Goal: Complete application form

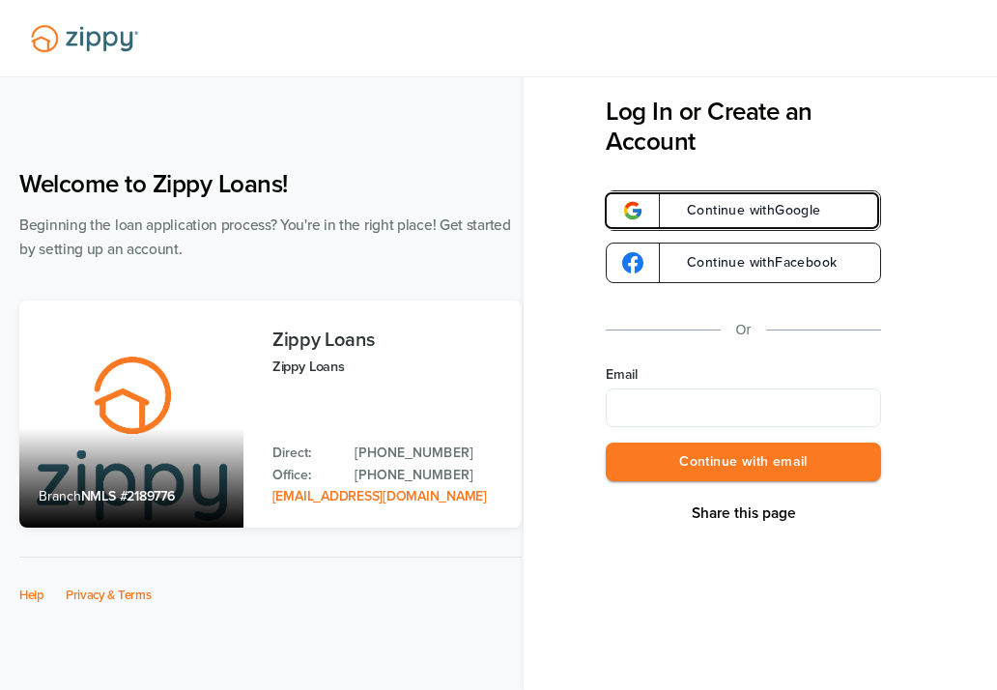
click at [735, 213] on span "Continue with Google" at bounding box center [744, 211] width 154 height 14
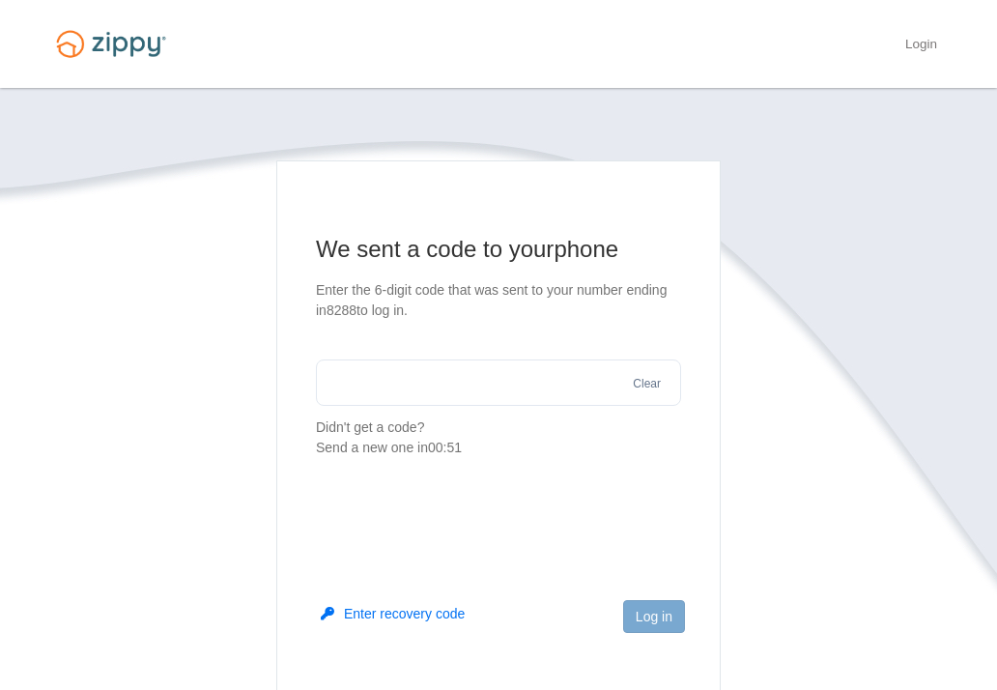
click at [433, 393] on input "text" at bounding box center [498, 382] width 365 height 46
click at [651, 607] on button "Log in" at bounding box center [654, 616] width 62 height 33
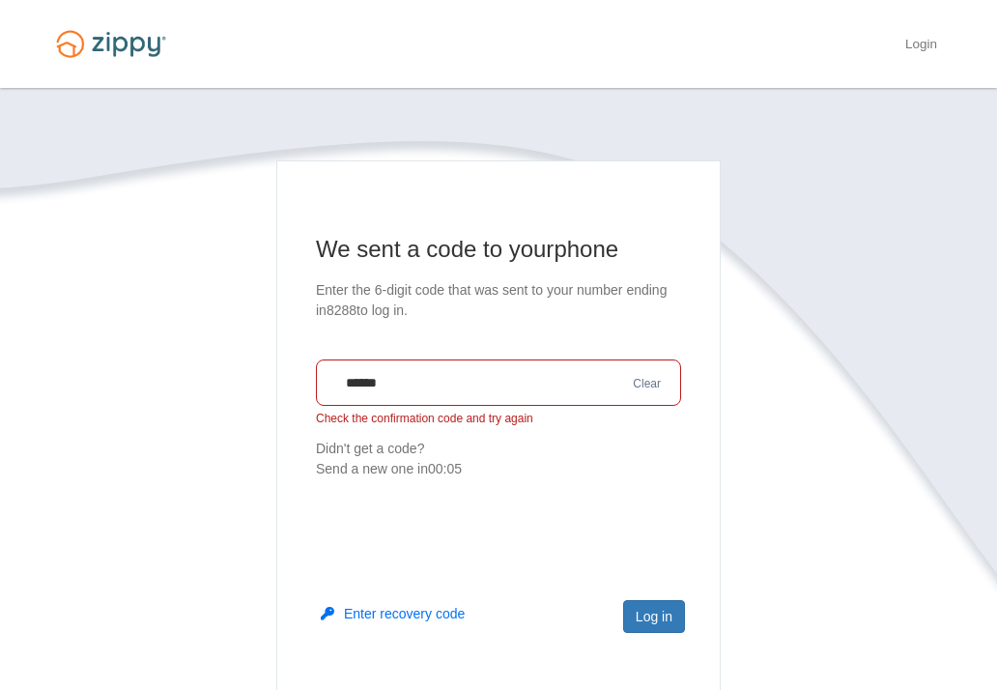
drag, startPoint x: 562, startPoint y: 386, endPoint x: 285, endPoint y: 406, distance: 277.9
click at [285, 406] on main "We sent a code to your phone Enter the 6-digit code that was sent to your numbe…" at bounding box center [498, 435] width 444 height 551
type input "******"
click at [650, 614] on button "Log in" at bounding box center [654, 616] width 62 height 33
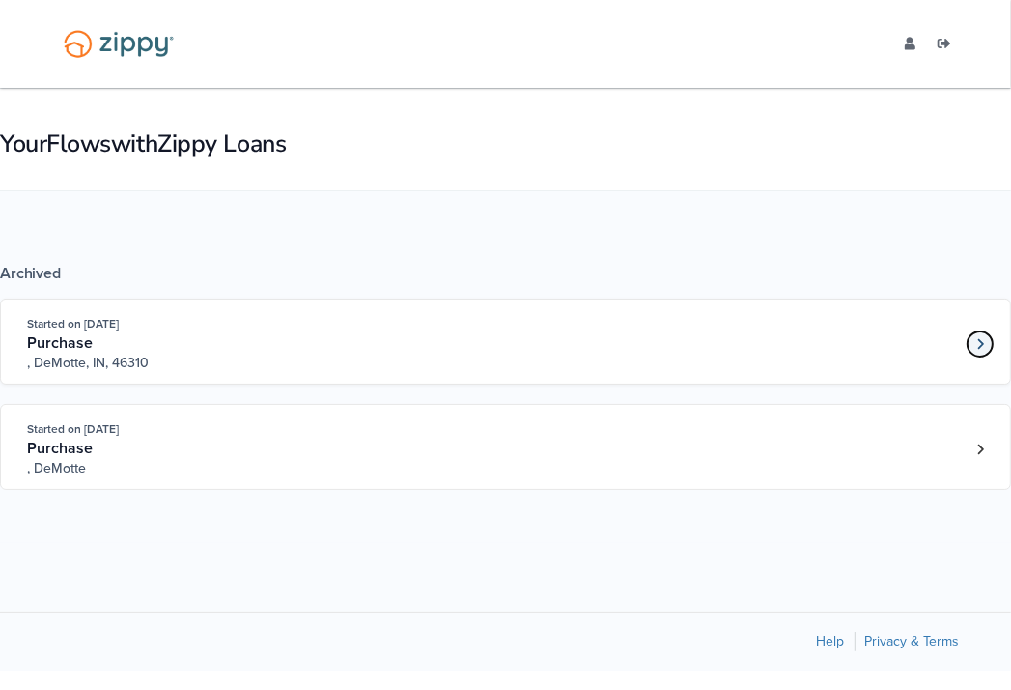
click at [974, 345] on link "Loan number 4194229" at bounding box center [980, 343] width 29 height 29
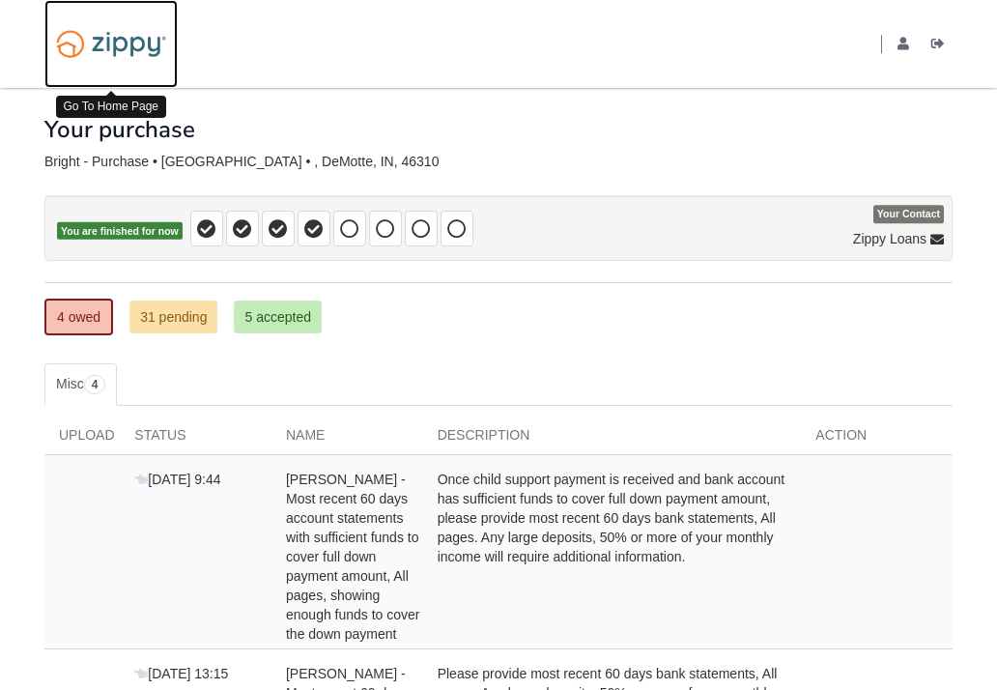
click at [138, 48] on img at bounding box center [110, 43] width 133 height 45
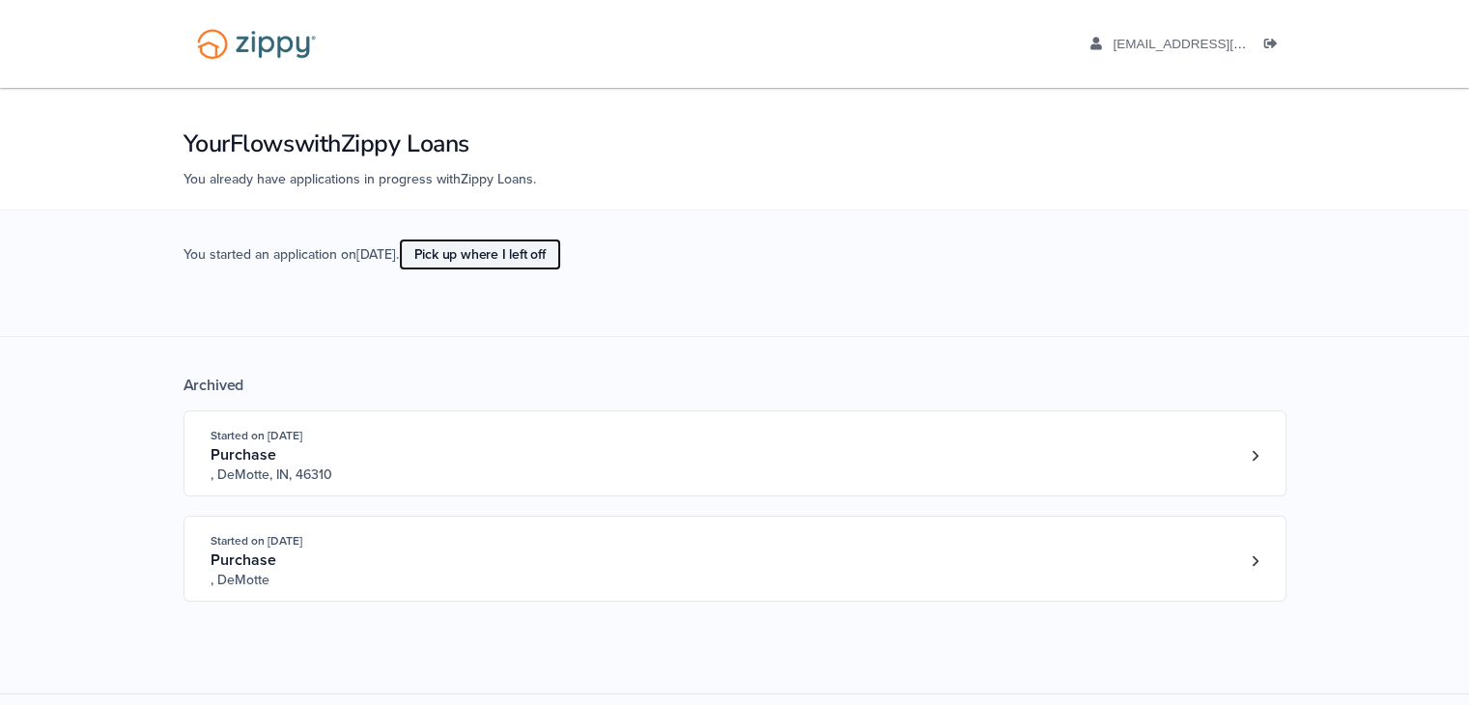
click at [498, 251] on link "Pick up where I left off" at bounding box center [480, 255] width 162 height 32
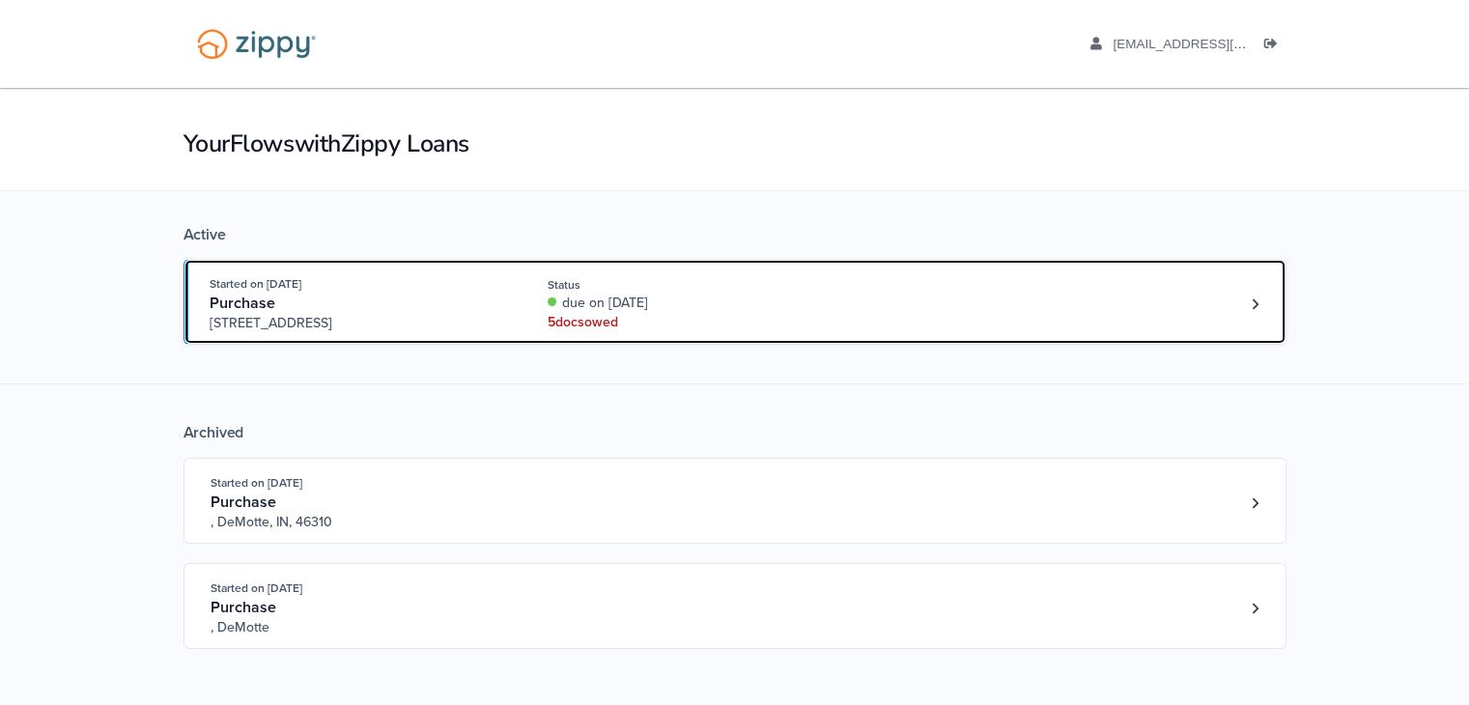
click at [1243, 291] on div "Open loan 4234073" at bounding box center [1255, 304] width 29 height 29
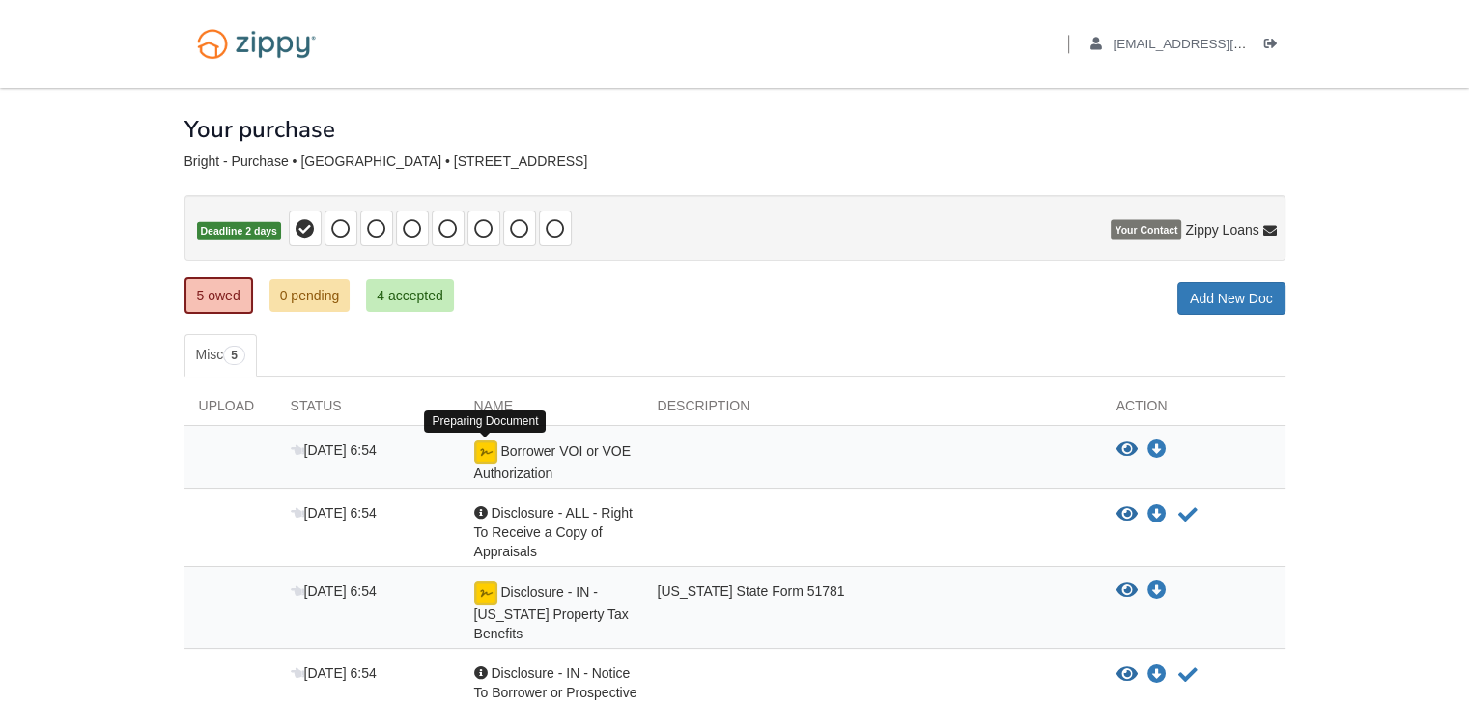
click at [479, 457] on img at bounding box center [485, 451] width 23 height 23
click at [480, 446] on img at bounding box center [485, 451] width 23 height 23
click at [535, 449] on span "Borrower VOI or VOE Authorization" at bounding box center [552, 462] width 156 height 38
click at [479, 452] on img at bounding box center [485, 451] width 23 height 23
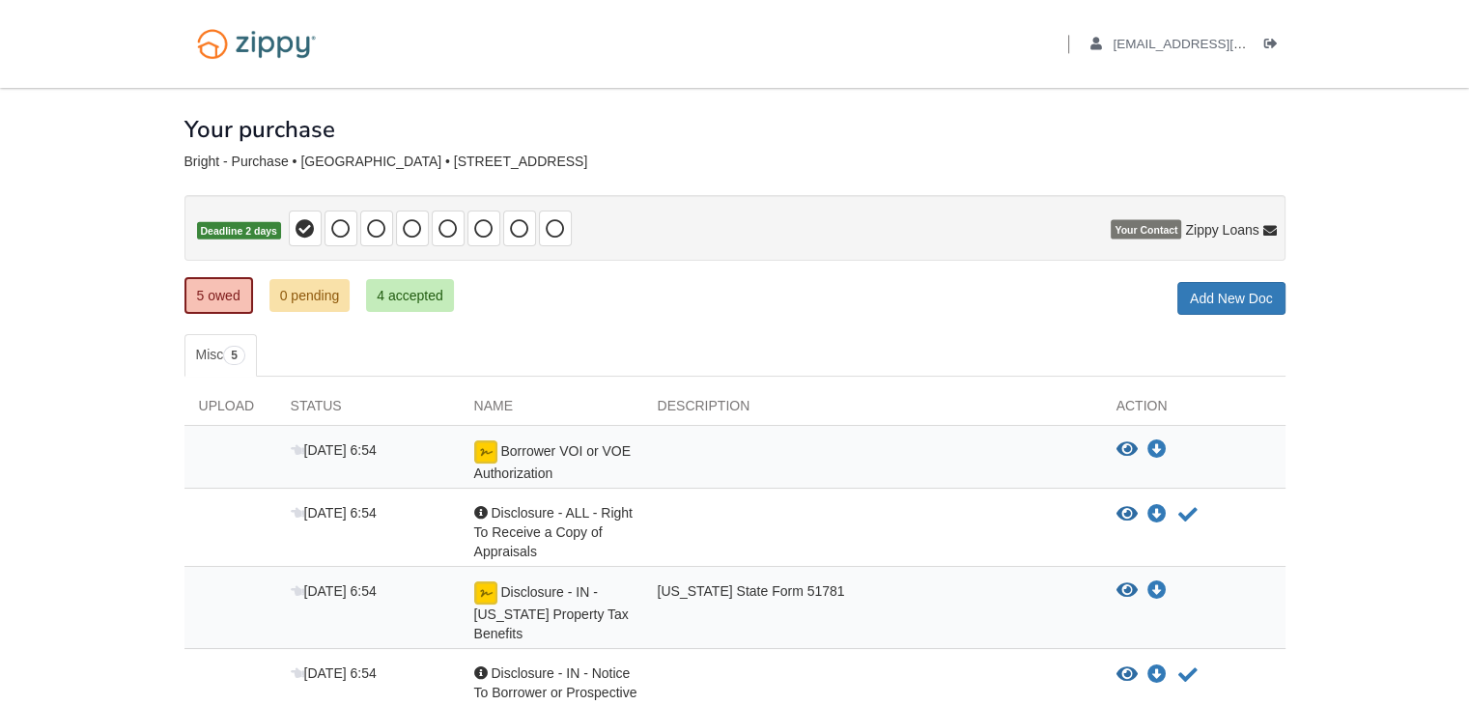
click at [530, 520] on span "Disclosure - ALL - Right To Receive a Copy of Appraisals" at bounding box center [553, 532] width 158 height 54
click at [490, 597] on img at bounding box center [485, 593] width 23 height 23
click at [213, 283] on link "5 owed" at bounding box center [219, 295] width 69 height 37
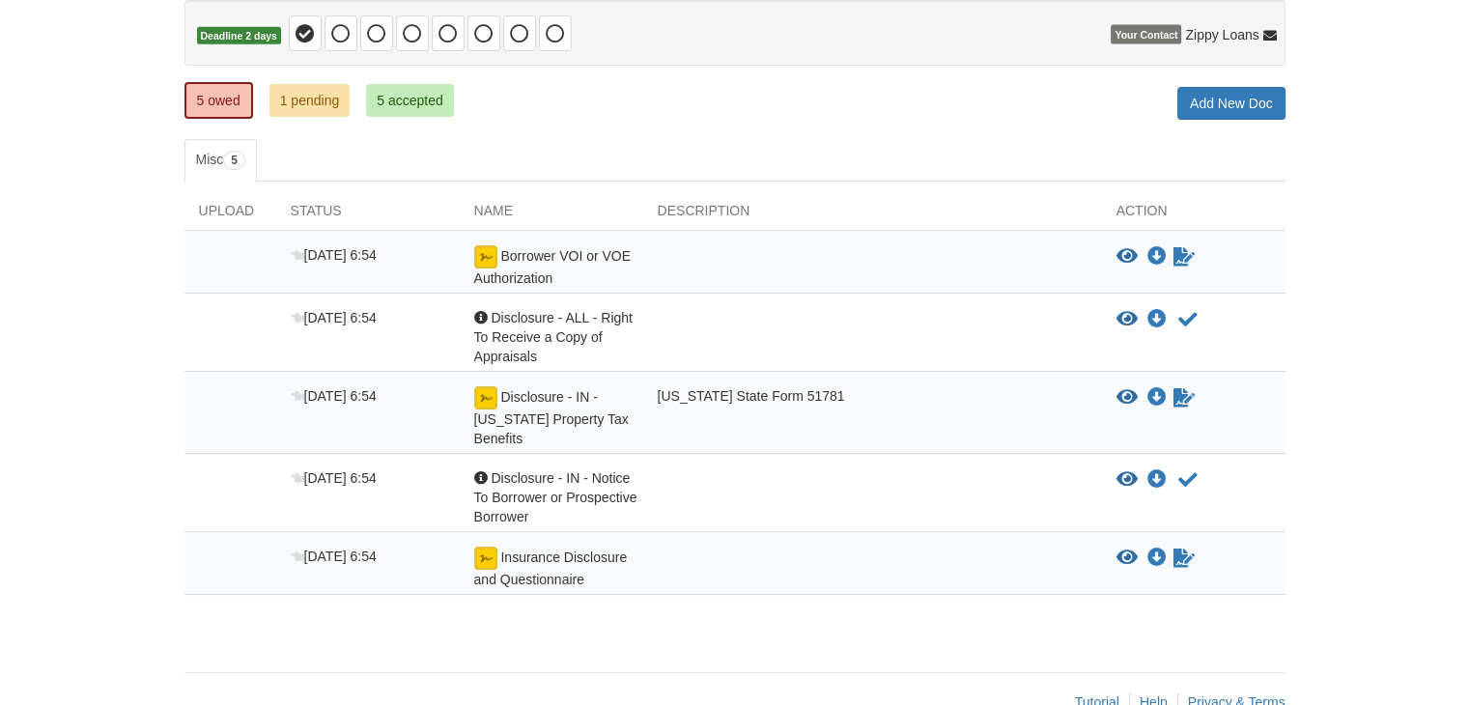
scroll to position [237, 0]
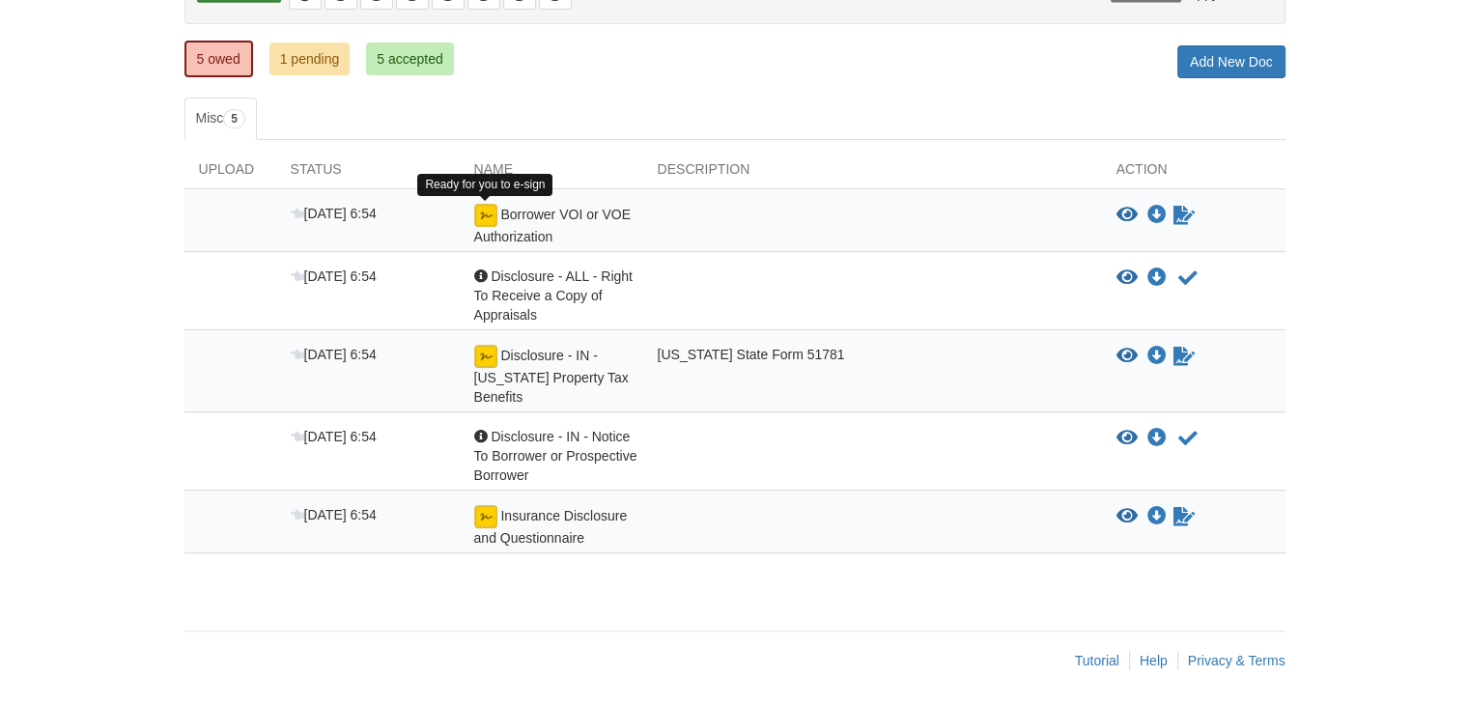
click at [484, 208] on img at bounding box center [485, 215] width 23 height 23
click at [480, 212] on img at bounding box center [485, 215] width 23 height 23
click at [483, 210] on img at bounding box center [485, 215] width 23 height 23
click at [1183, 206] on icon "Sign Form" at bounding box center [1184, 215] width 21 height 19
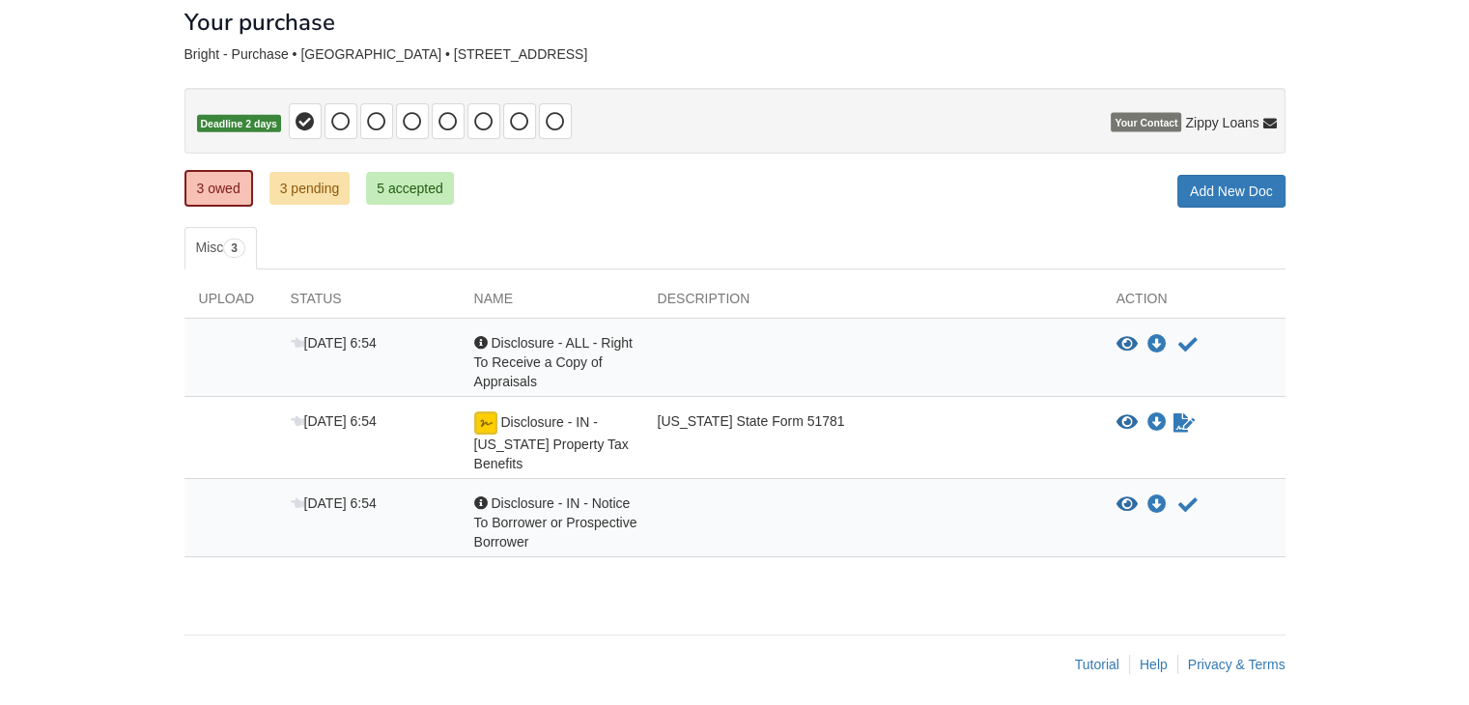
scroll to position [112, 0]
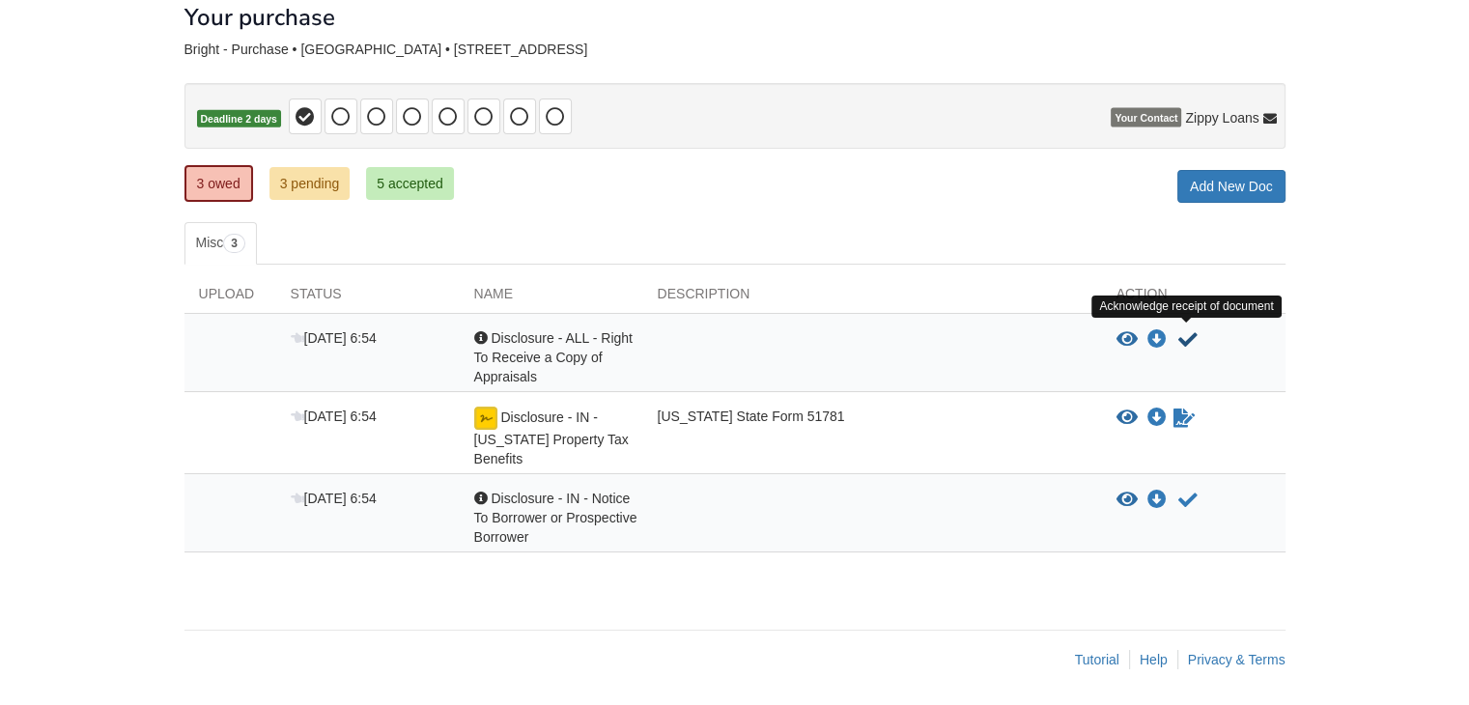
click at [1186, 335] on icon "Acknowledge receipt of document" at bounding box center [1188, 339] width 19 height 19
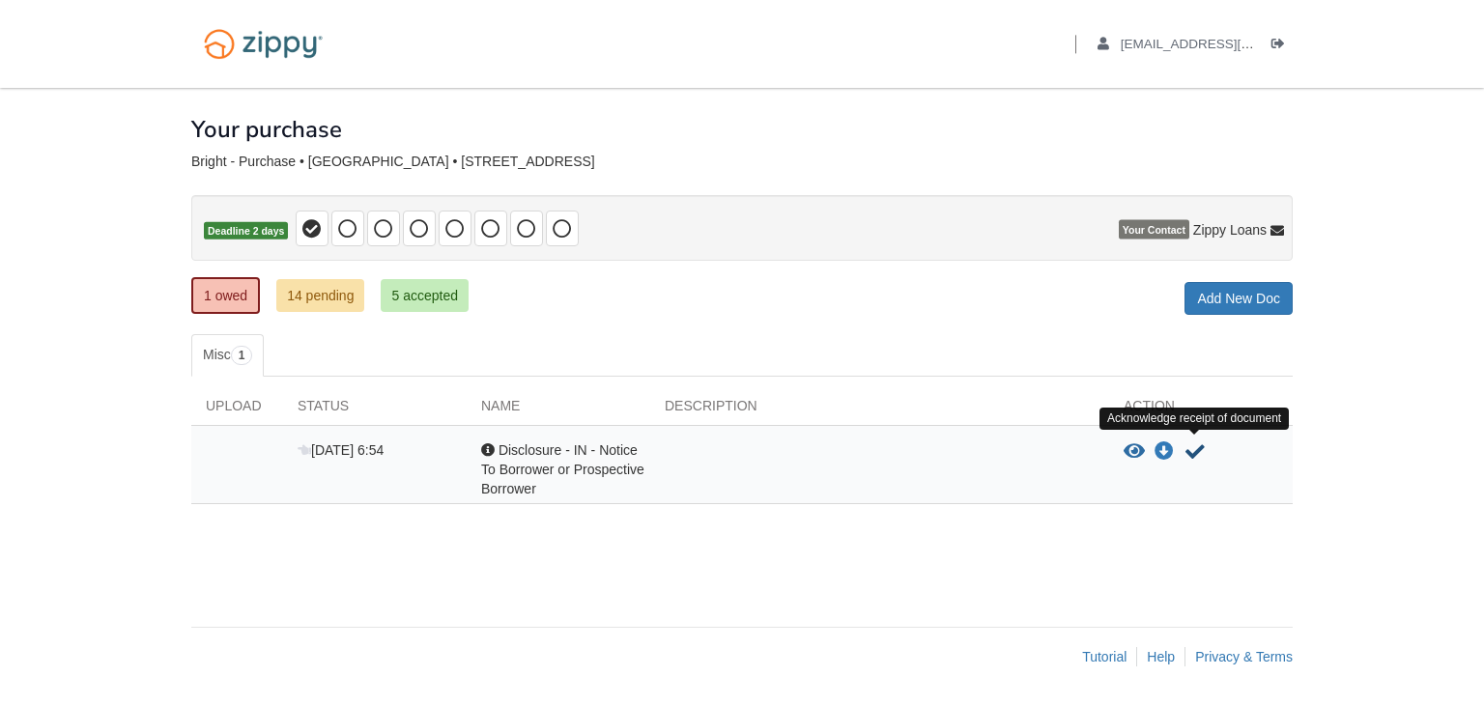
click at [1194, 452] on icon "Acknowledge receipt of document" at bounding box center [1194, 451] width 19 height 19
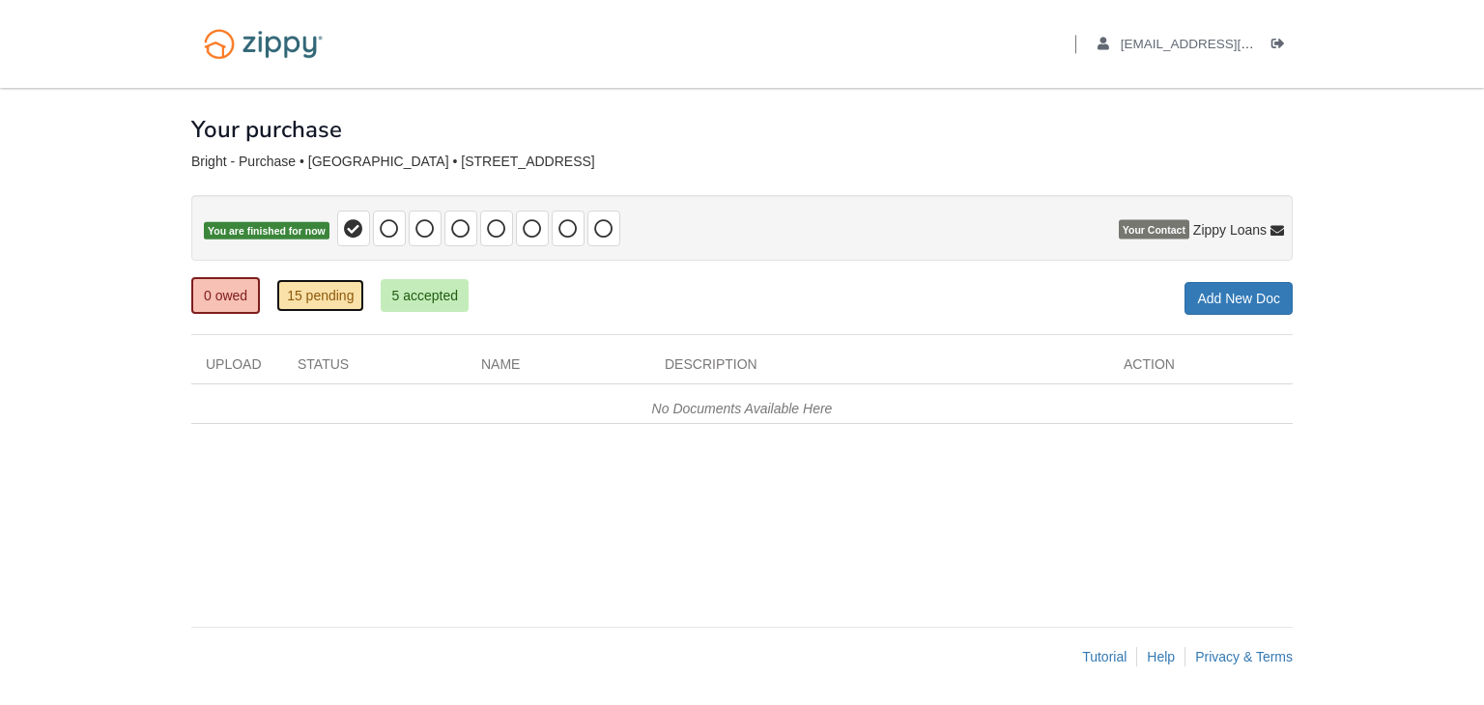
click at [328, 291] on link "15 pending" at bounding box center [320, 295] width 88 height 33
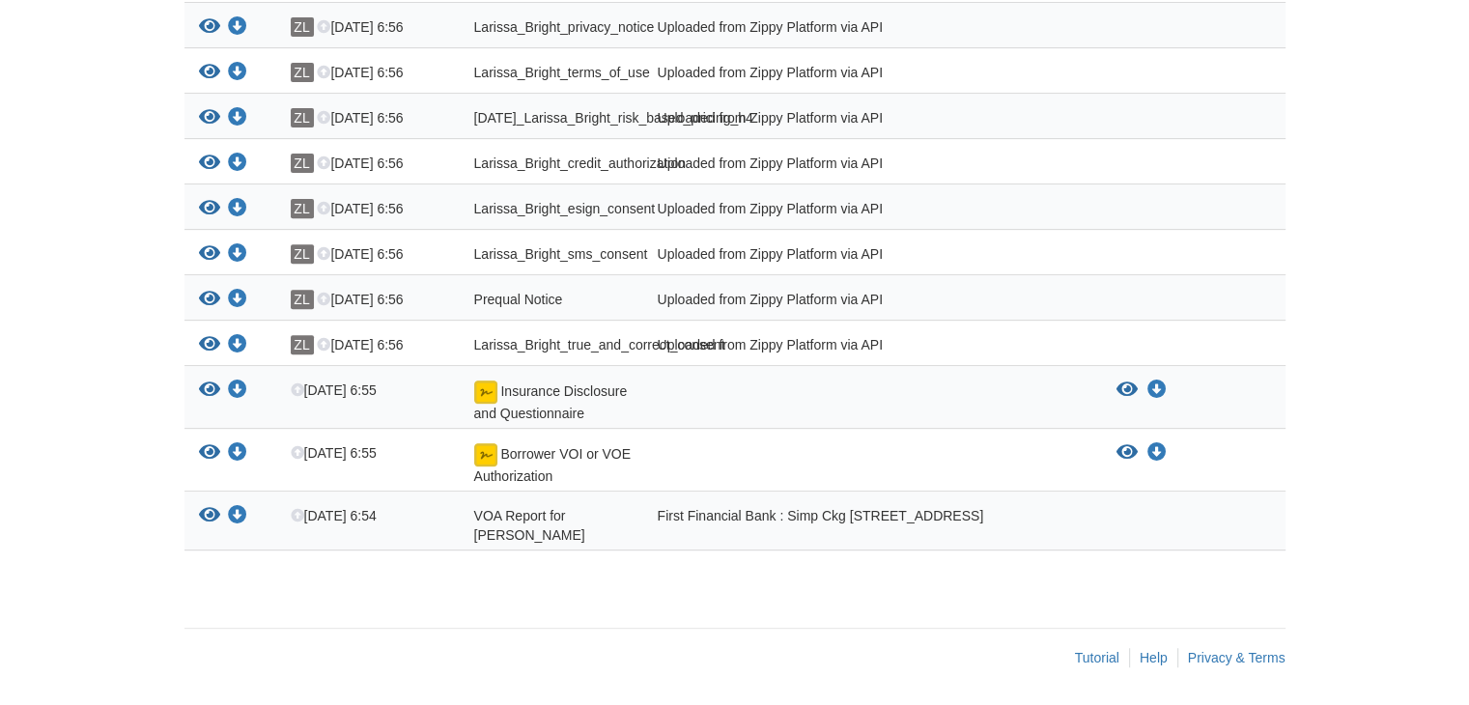
scroll to position [721, 0]
click at [477, 400] on img at bounding box center [485, 391] width 23 height 23
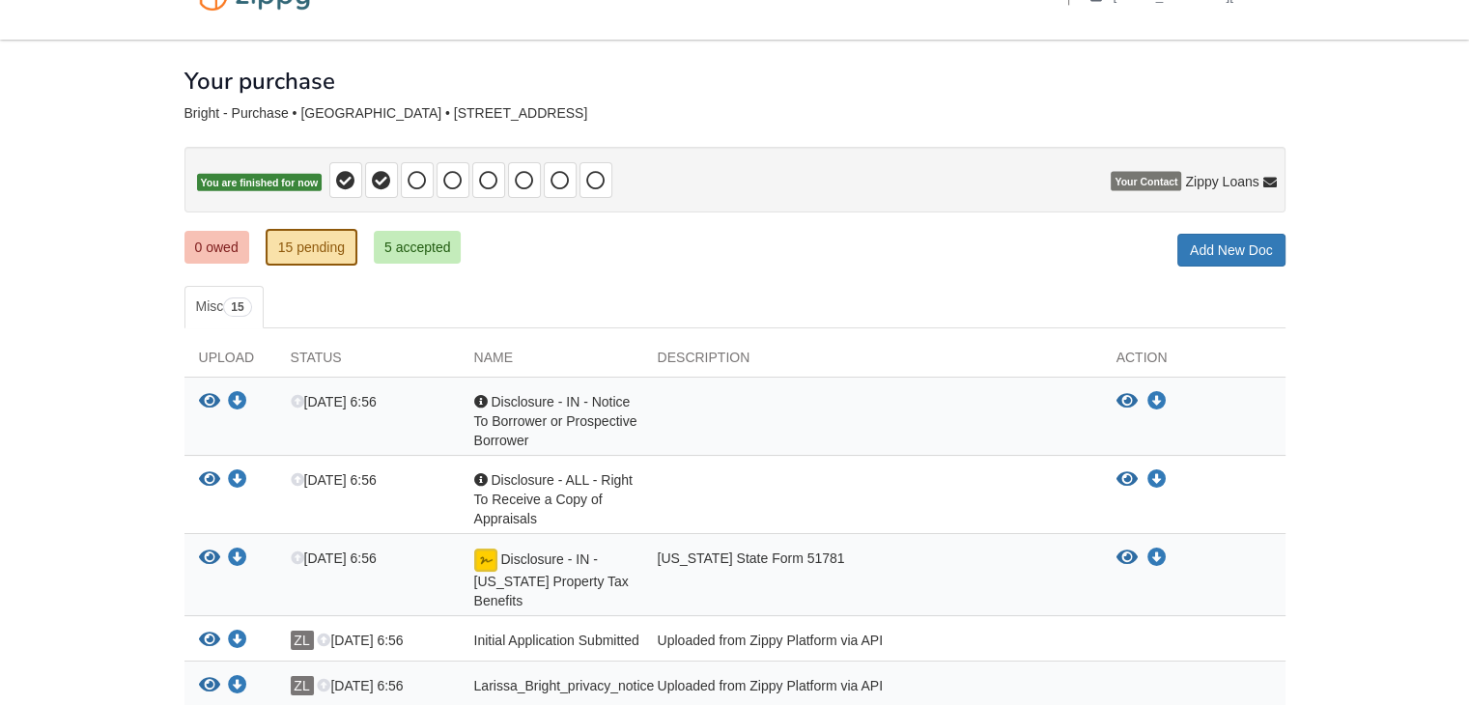
scroll to position [0, 0]
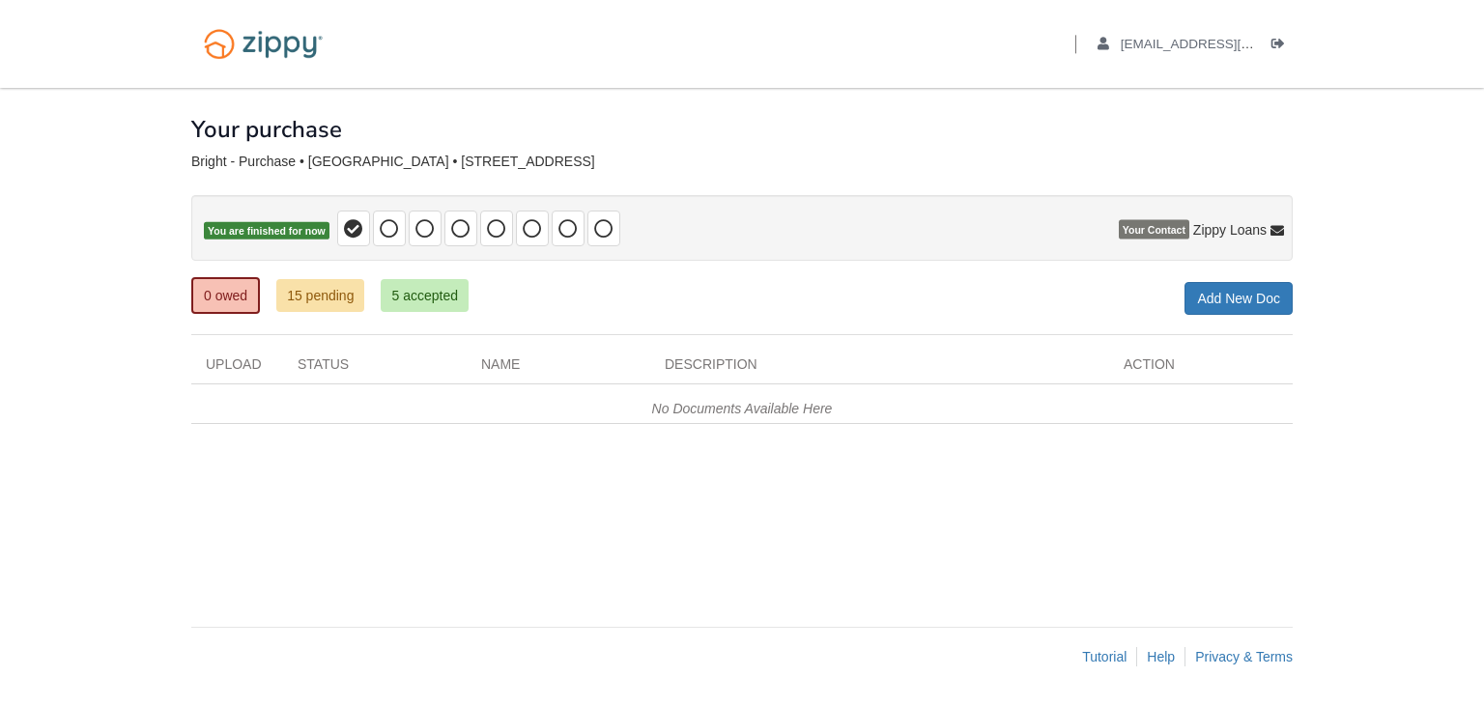
click at [58, 144] on body "Back to My Flows [EMAIL_ADDRESS][DOMAIN_NAME] Logout" at bounding box center [742, 352] width 1484 height 705
click at [443, 59] on div "Back to My Flows [EMAIL_ADDRESS][DOMAIN_NAME] Logout" at bounding box center [742, 44] width 1130 height 88
click at [278, 43] on img at bounding box center [263, 43] width 144 height 49
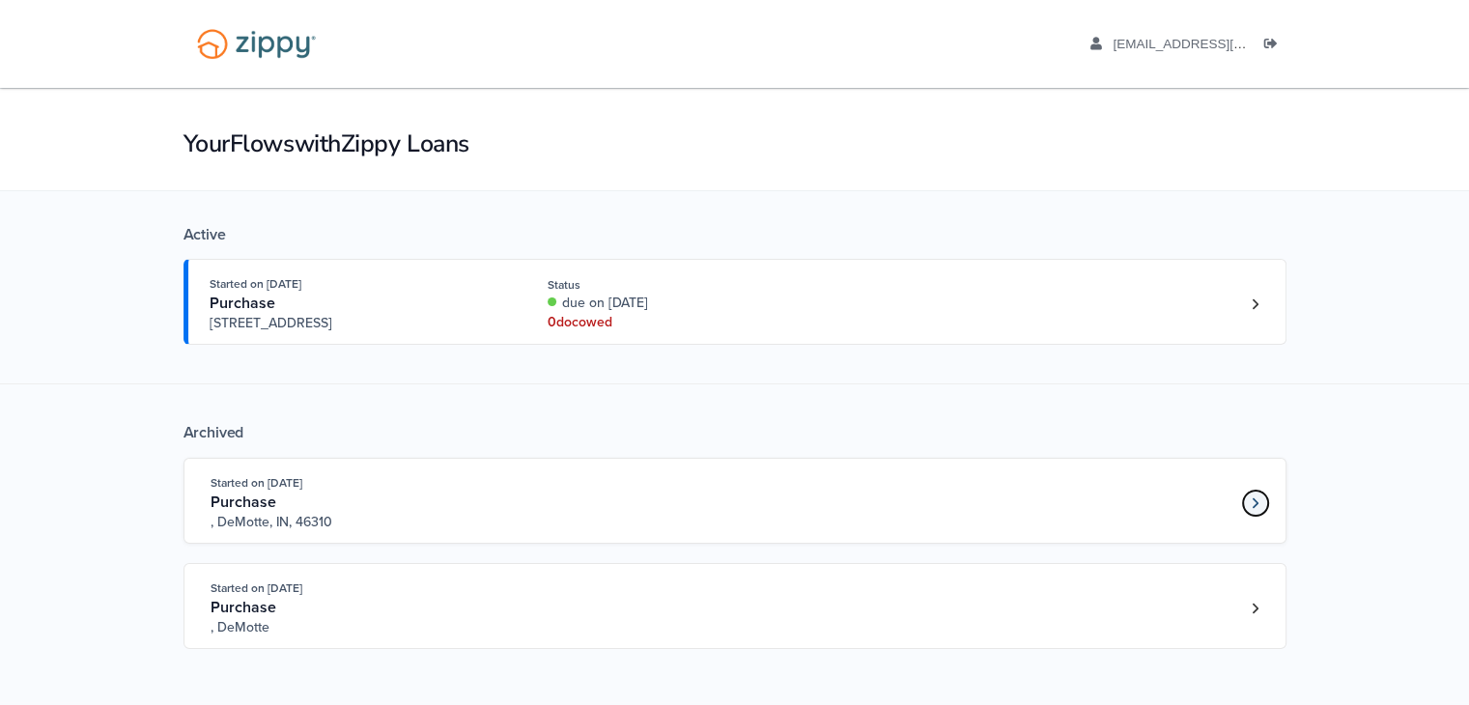
click at [1247, 496] on link "Loan number 4194229" at bounding box center [1255, 503] width 29 height 29
